Goal: Information Seeking & Learning: Learn about a topic

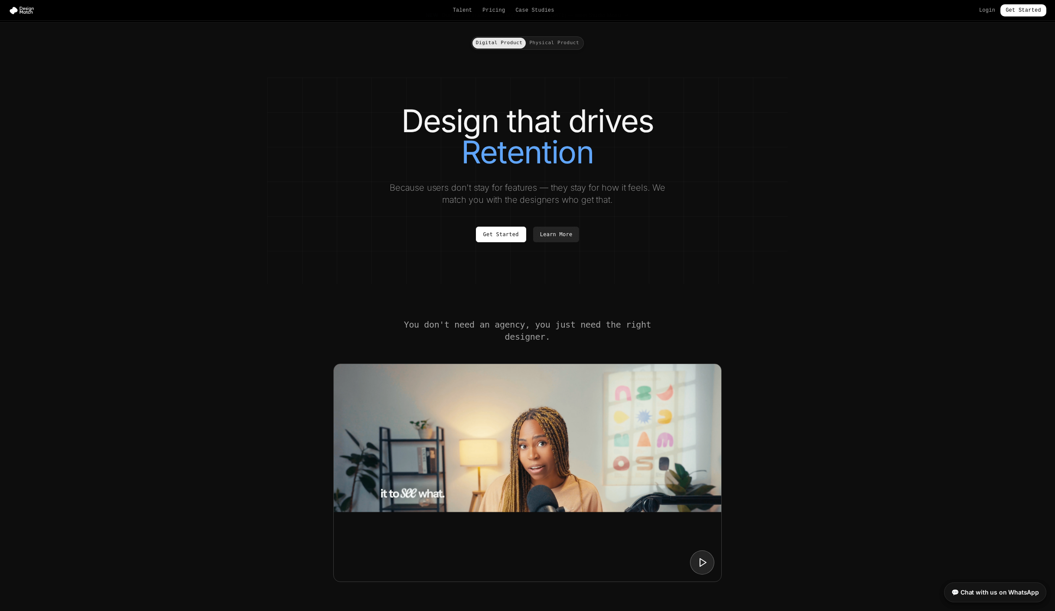
scroll to position [14, 0]
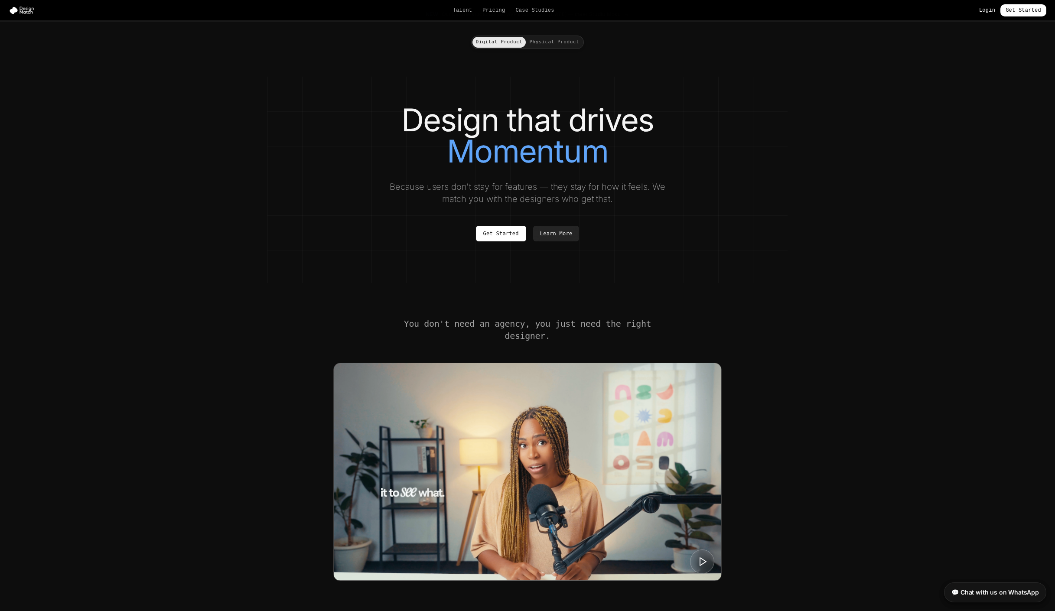
click at [989, 11] on link "Login" at bounding box center [987, 10] width 16 height 7
click at [498, 10] on link "Pricing" at bounding box center [493, 10] width 23 height 7
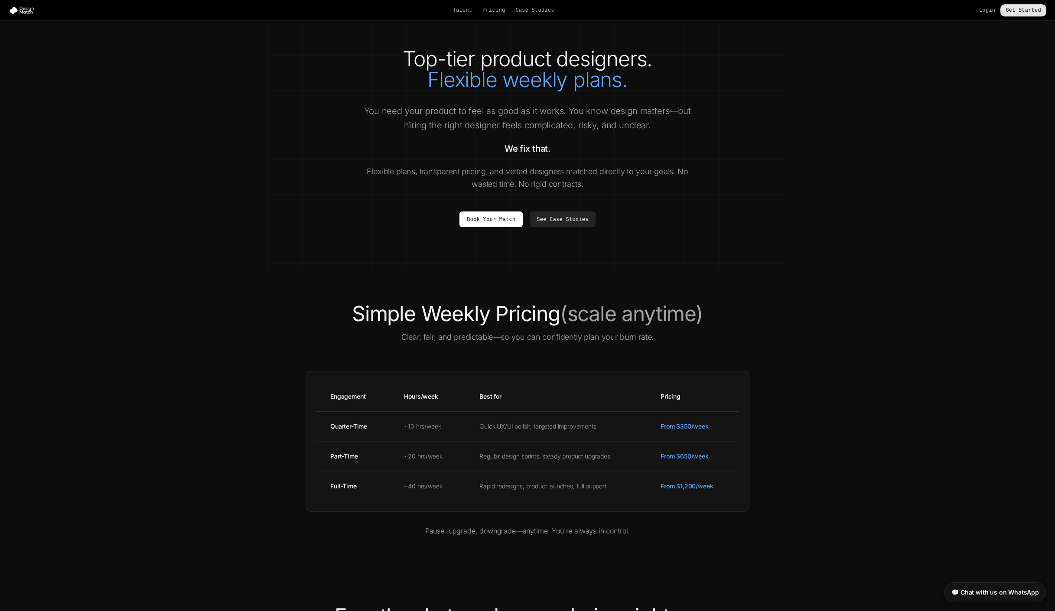
click at [1026, 11] on link "Get Started" at bounding box center [1023, 10] width 46 height 12
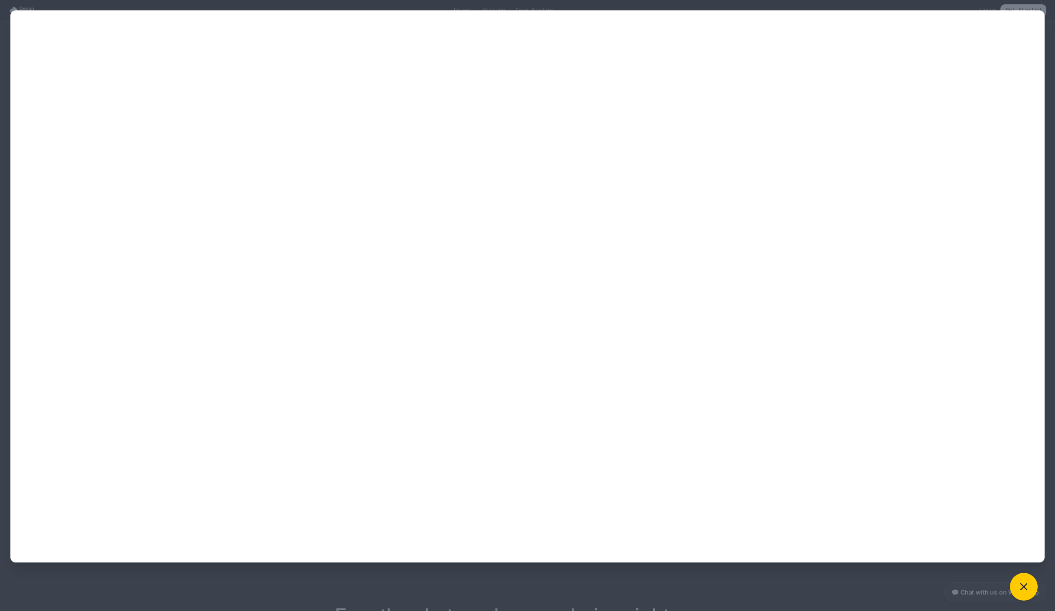
click at [398, 6] on div at bounding box center [527, 305] width 1055 height 611
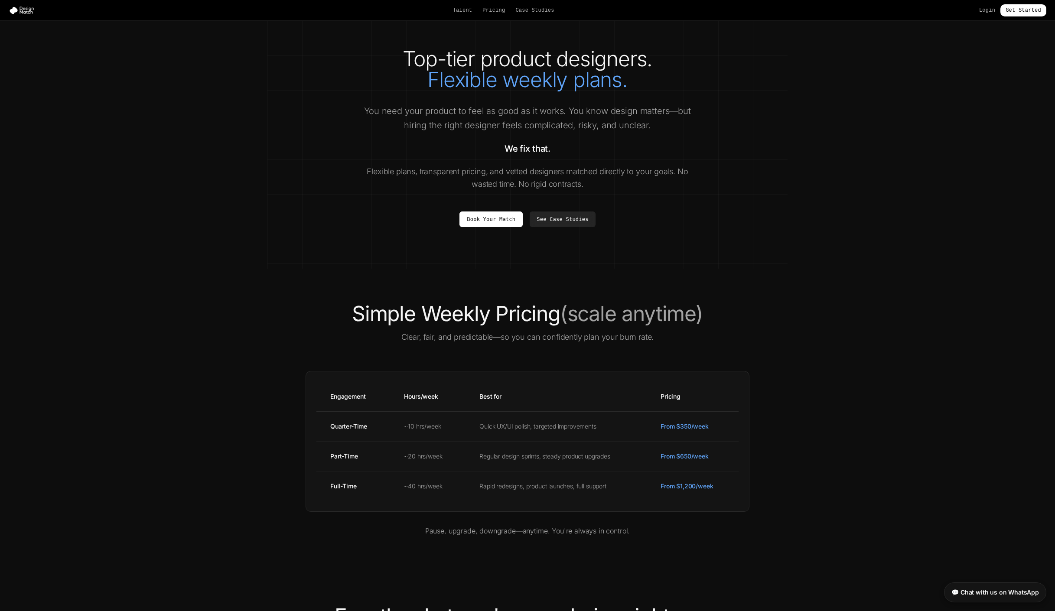
click at [23, 15] on div "Talent Pricing Case Studies Login Get Started" at bounding box center [527, 10] width 1055 height 12
click at [15, 13] on img at bounding box center [23, 10] width 29 height 9
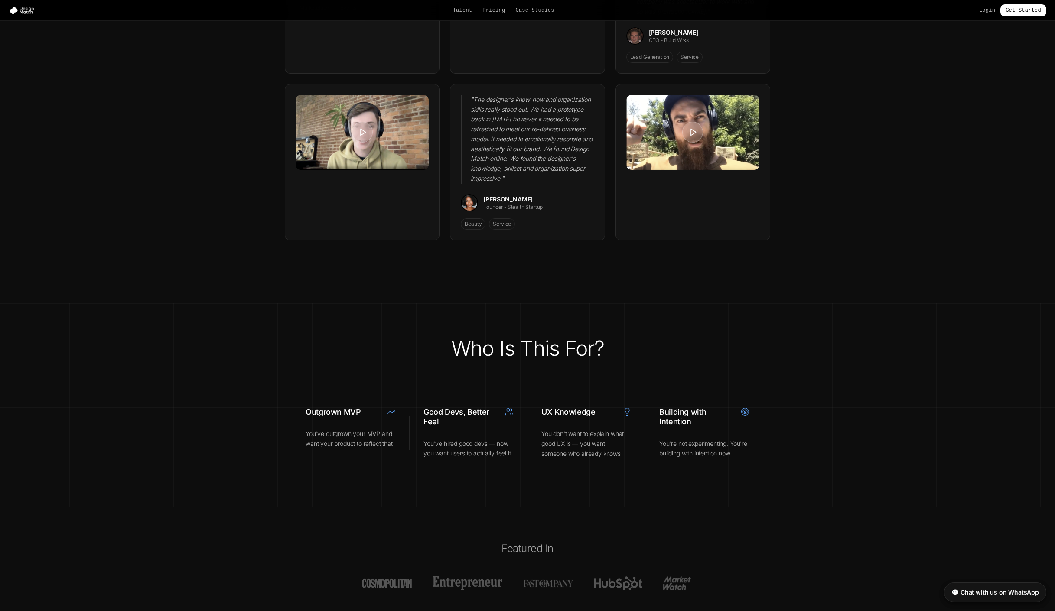
scroll to position [2715, 0]
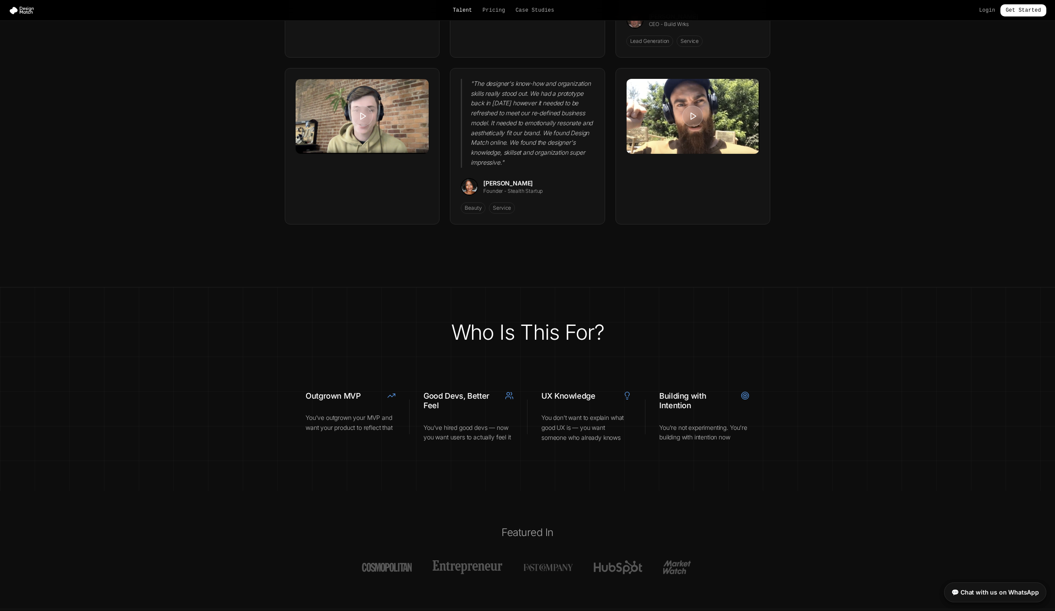
click at [463, 11] on link "Talent" at bounding box center [463, 10] width 20 height 7
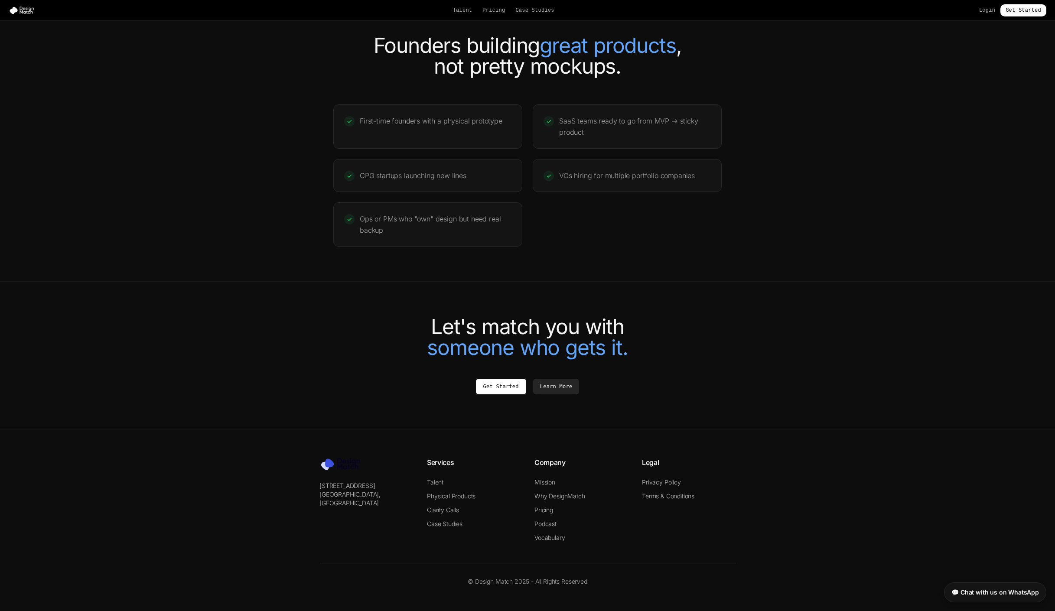
scroll to position [1660, 0]
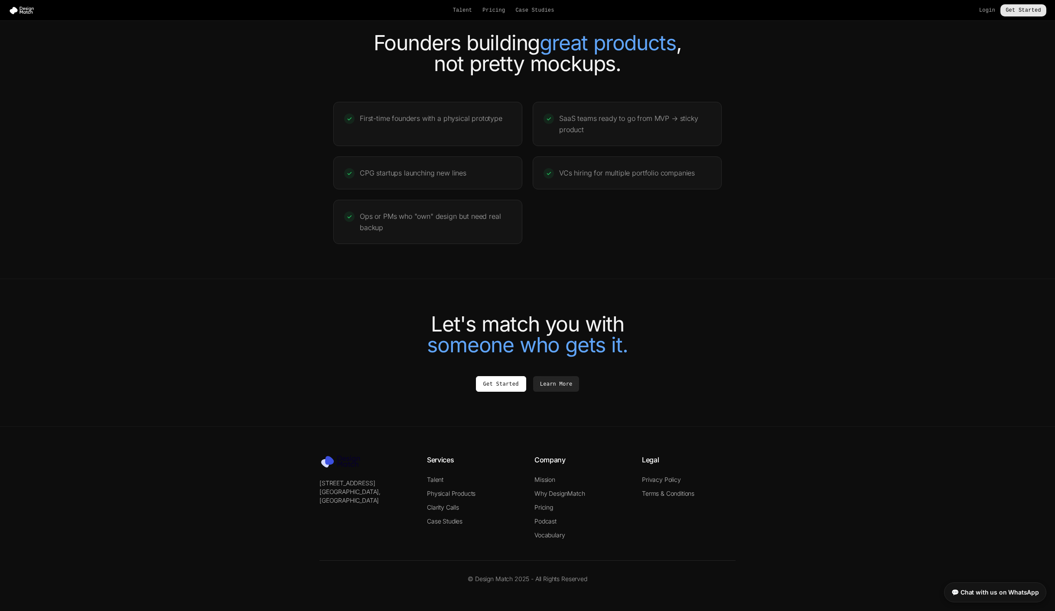
click at [1035, 9] on link "Get Started" at bounding box center [1023, 10] width 46 height 12
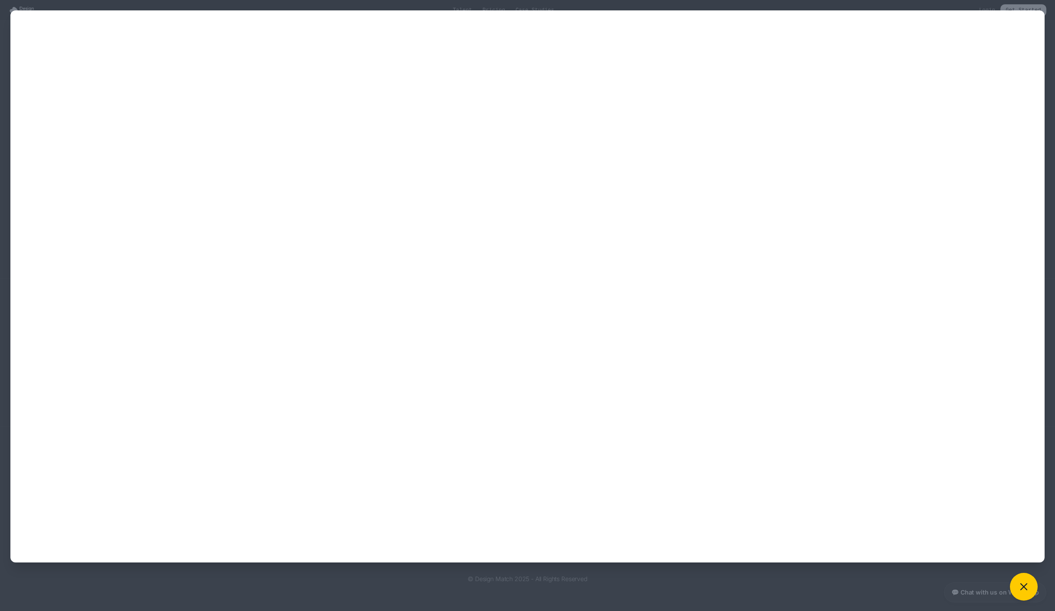
click at [17, 8] on div at bounding box center [527, 305] width 1055 height 611
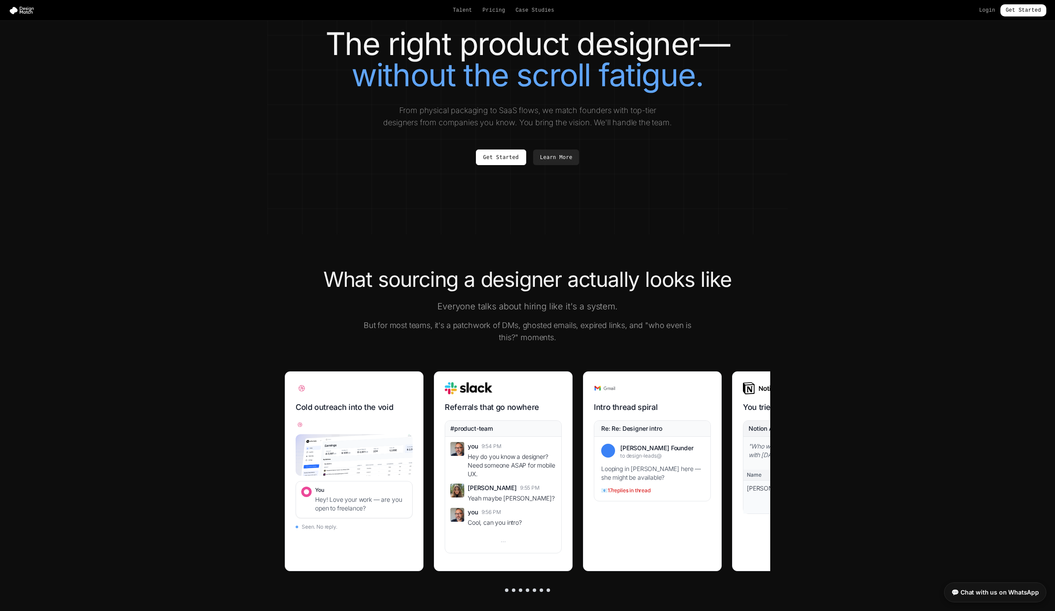
scroll to position [24, 0]
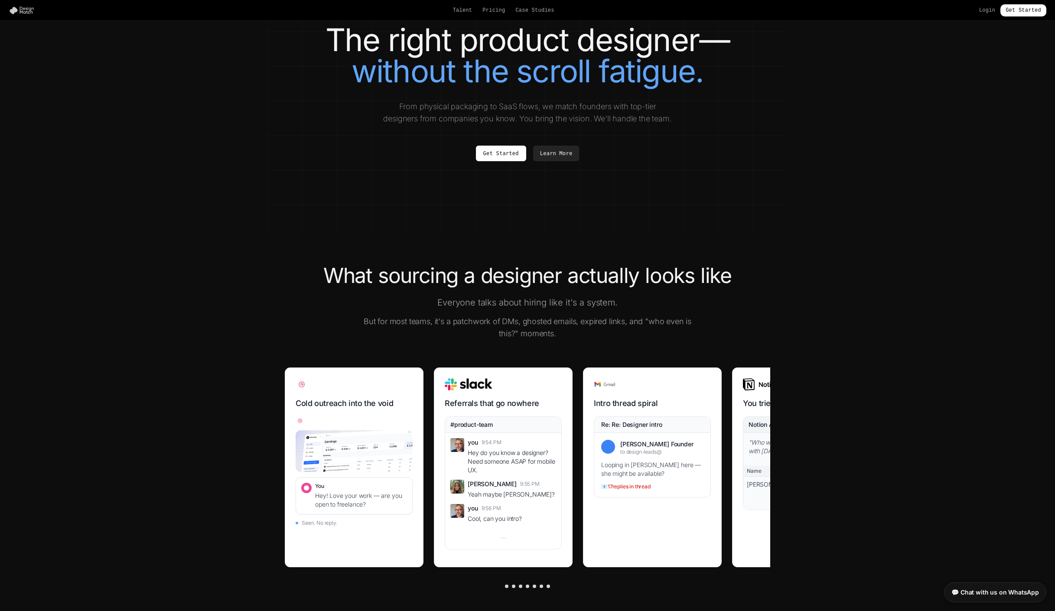
click at [24, 12] on img at bounding box center [23, 10] width 29 height 9
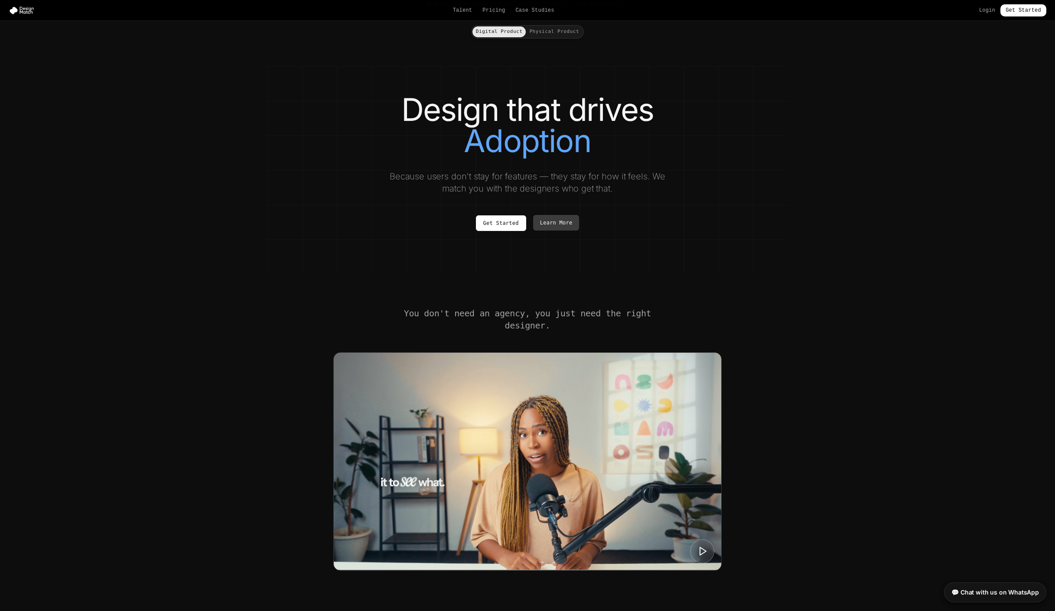
click at [563, 224] on link "Learn More" at bounding box center [556, 223] width 46 height 16
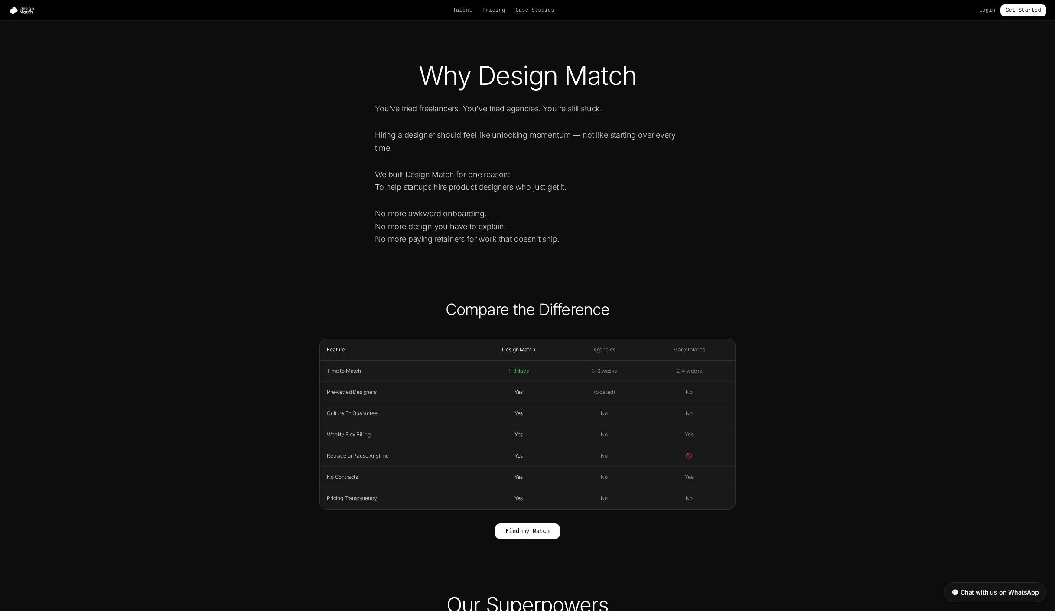
click at [464, 309] on h2 "Compare the Difference" at bounding box center [527, 309] width 416 height 17
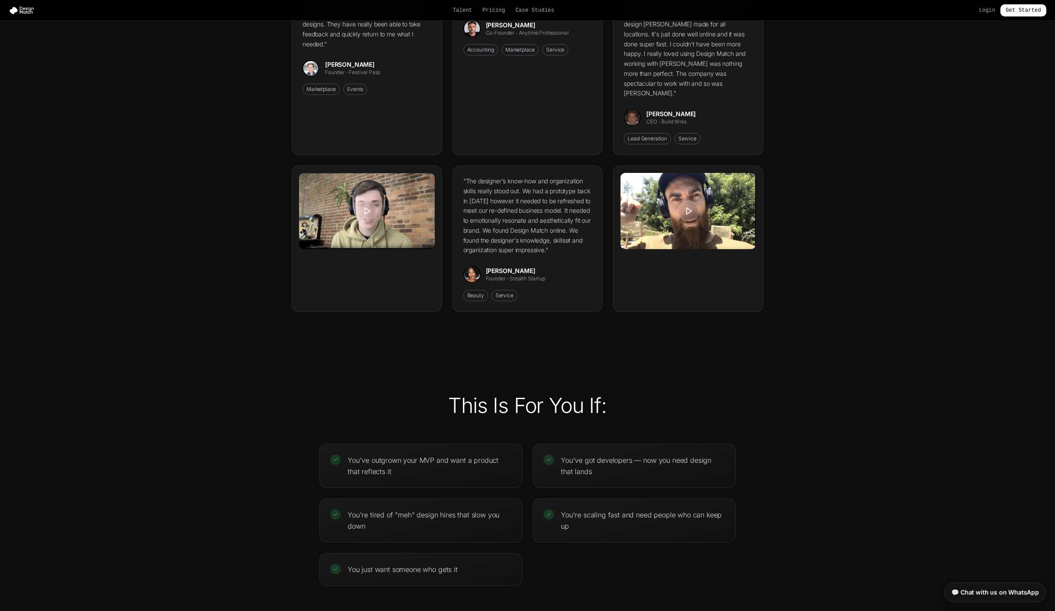
scroll to position [1728, 0]
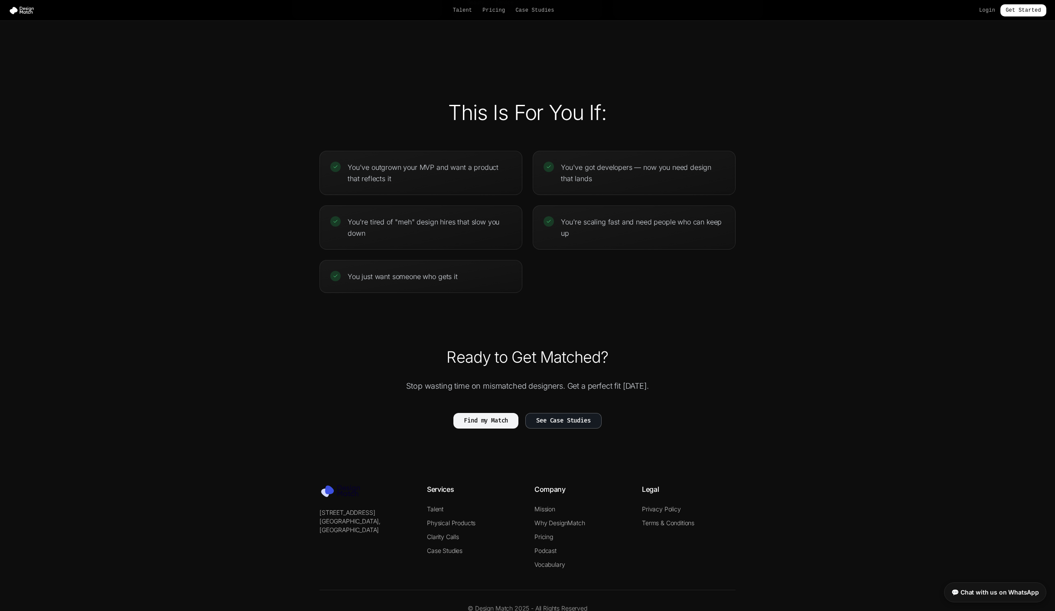
click at [491, 413] on button "Find my Match" at bounding box center [485, 421] width 65 height 16
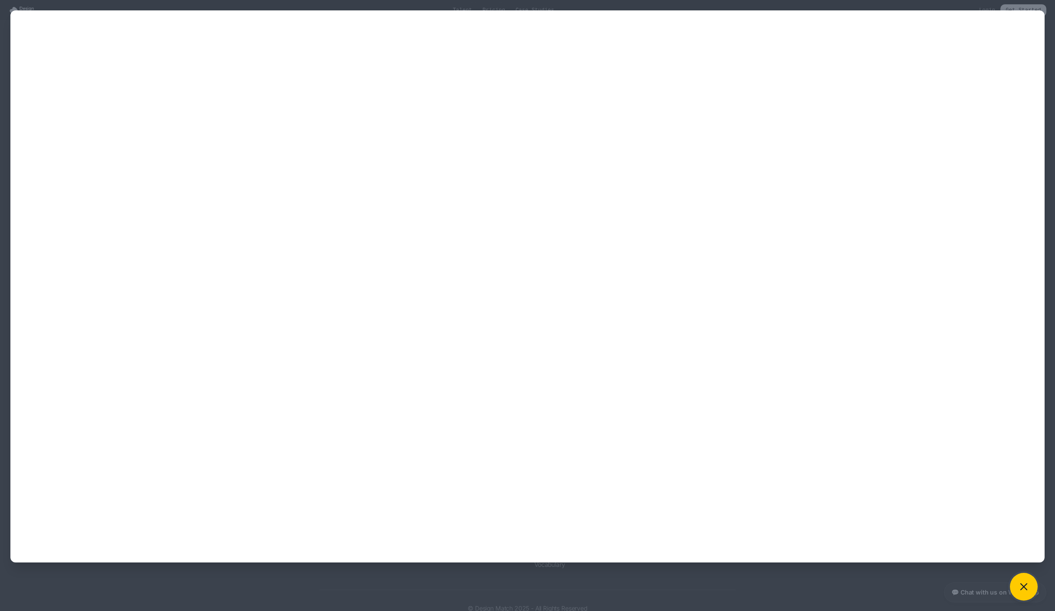
click at [1024, 580] on button at bounding box center [1024, 587] width 28 height 28
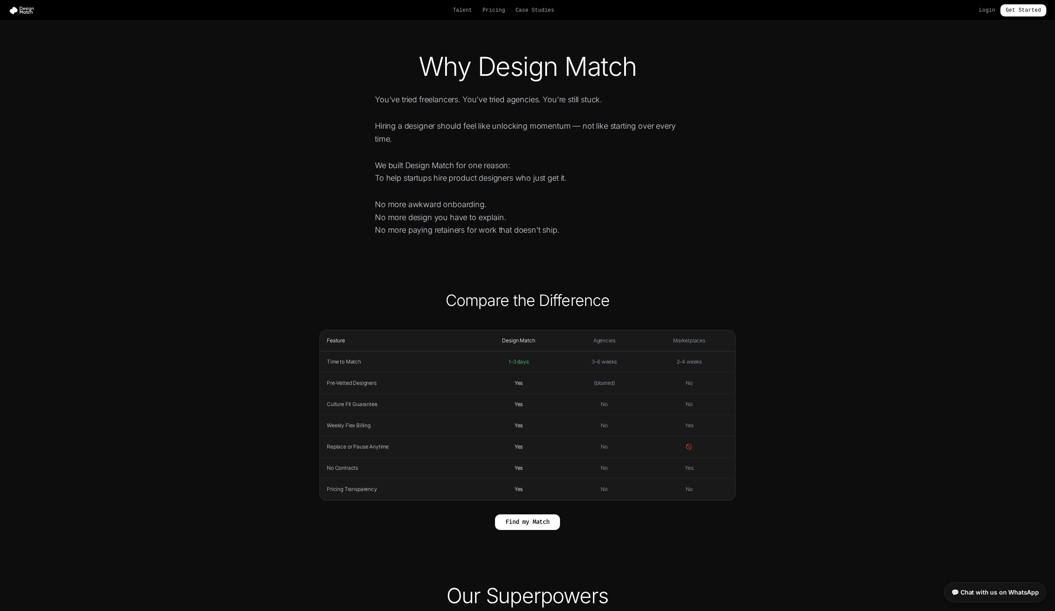
scroll to position [14, 0]
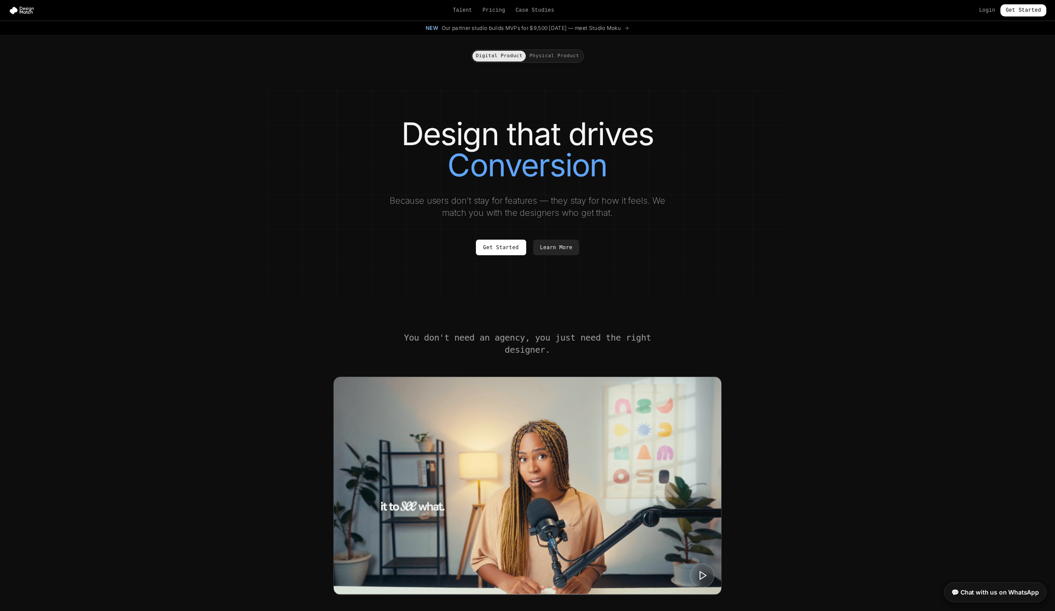
scroll to position [24, 0]
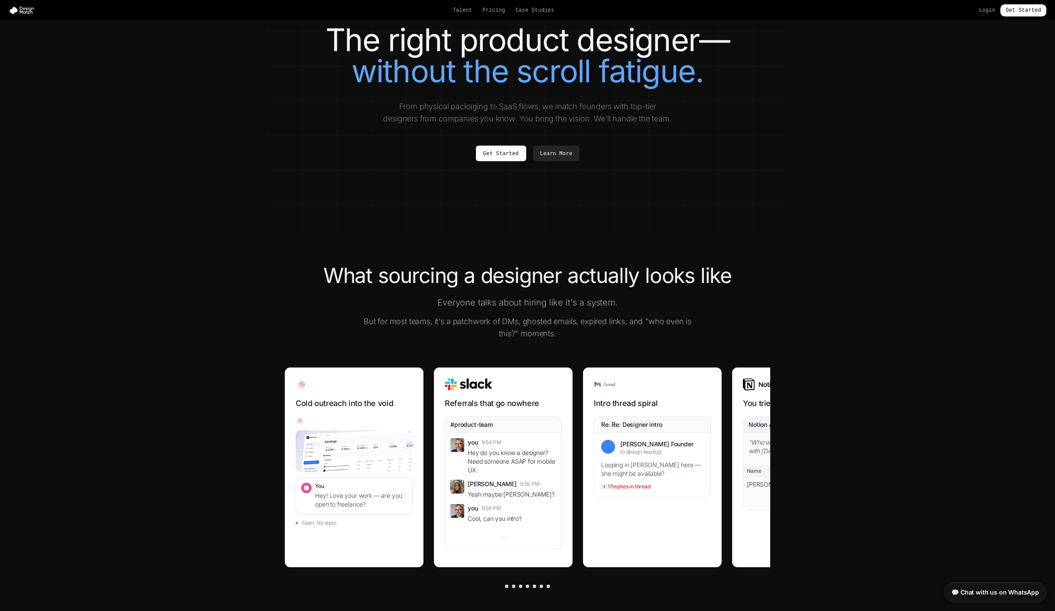
drag, startPoint x: 155, startPoint y: 406, endPoint x: 163, endPoint y: 415, distance: 12.0
click at [155, 406] on section "What sourcing a designer actually looks like Everyone talks about hiring like i…" at bounding box center [527, 481] width 1055 height 500
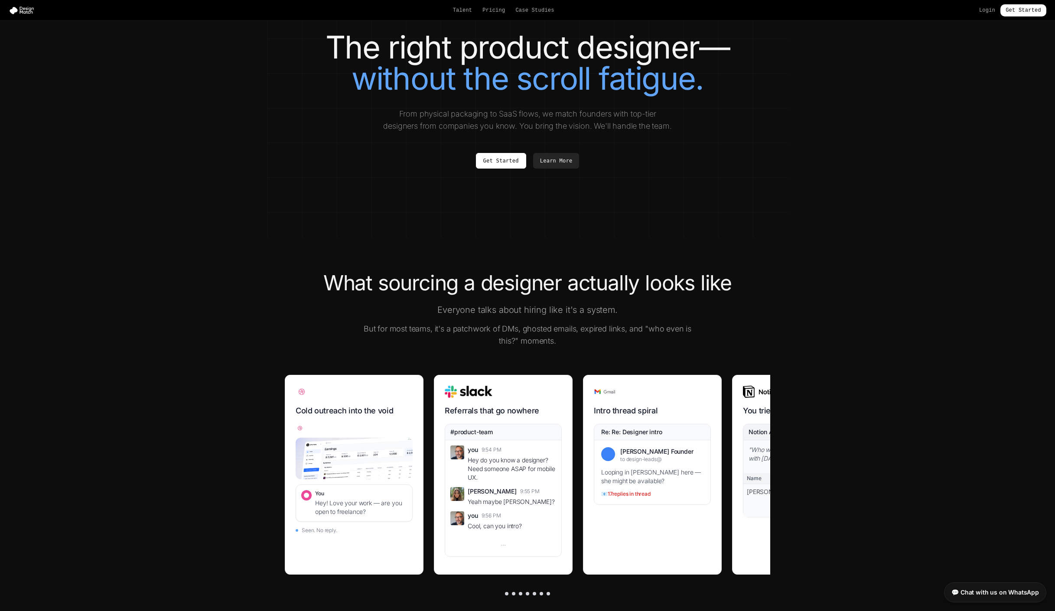
scroll to position [17, 0]
click at [462, 13] on link "Talent" at bounding box center [463, 10] width 20 height 7
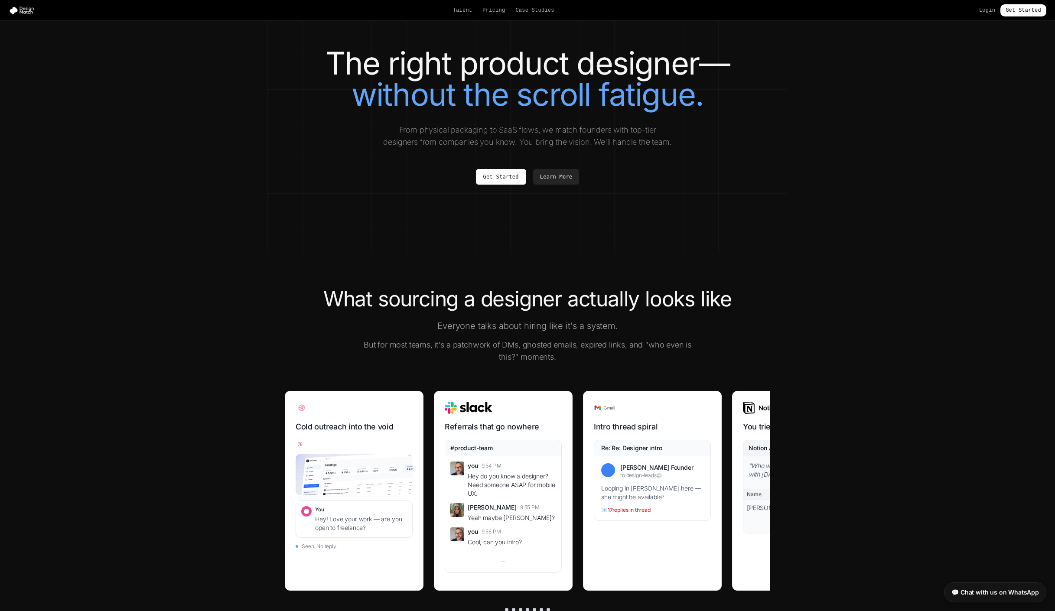
scroll to position [0, 0]
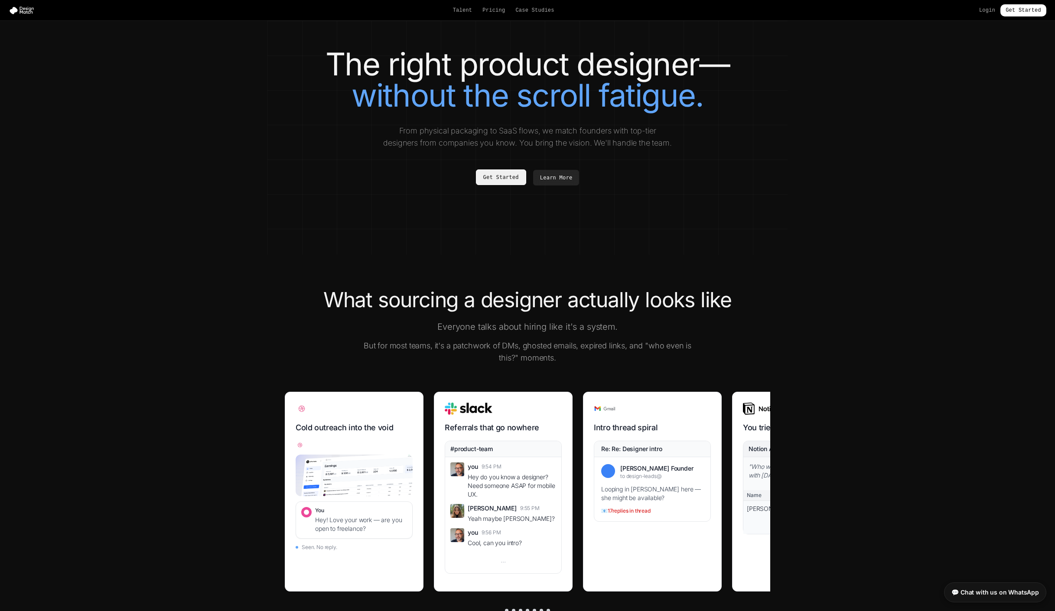
click at [503, 180] on link "Get Started" at bounding box center [501, 177] width 50 height 16
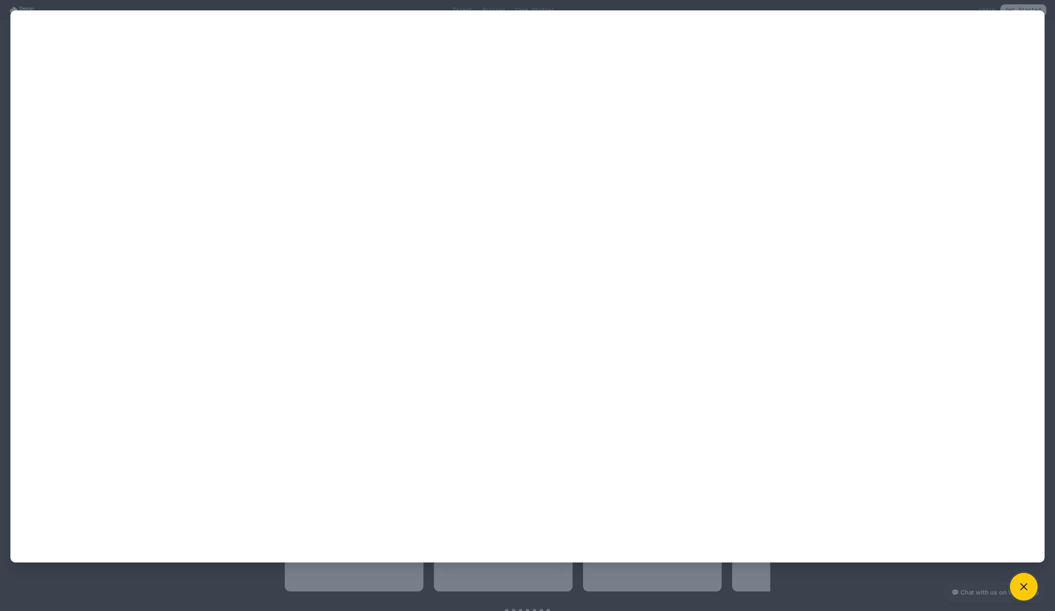
click at [1034, 592] on button at bounding box center [1024, 587] width 28 height 28
